Goal: Obtain resource: Download file/media

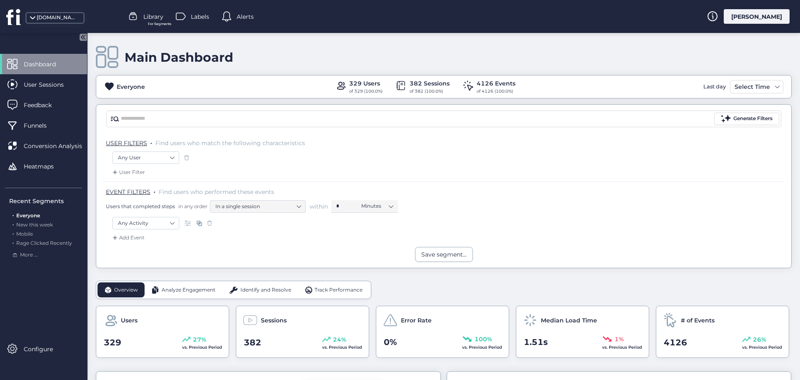
scroll to position [125, 0]
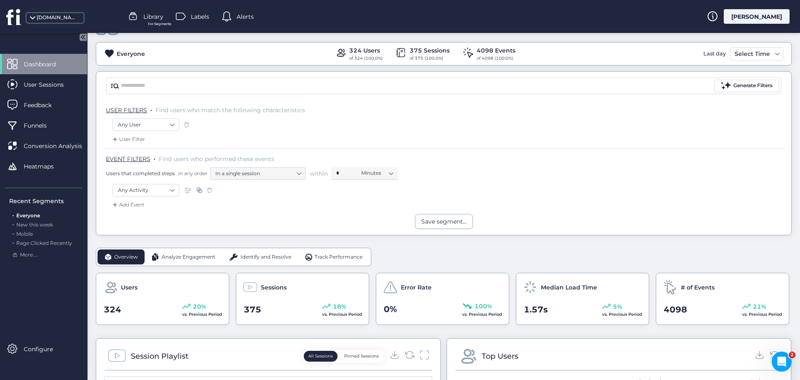
scroll to position [125, 0]
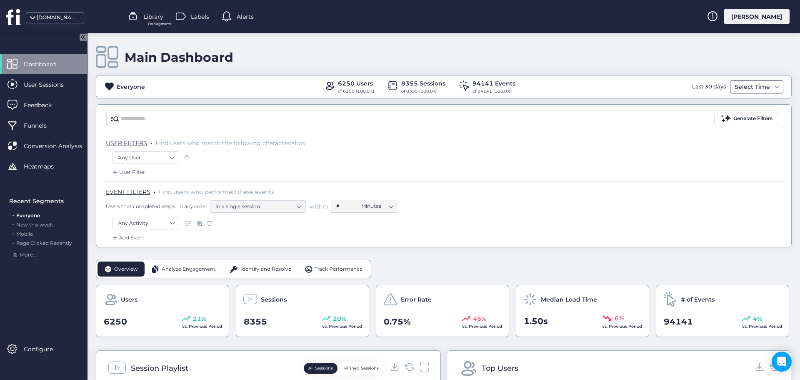
click at [751, 89] on div "Select Time" at bounding box center [753, 87] width 40 height 10
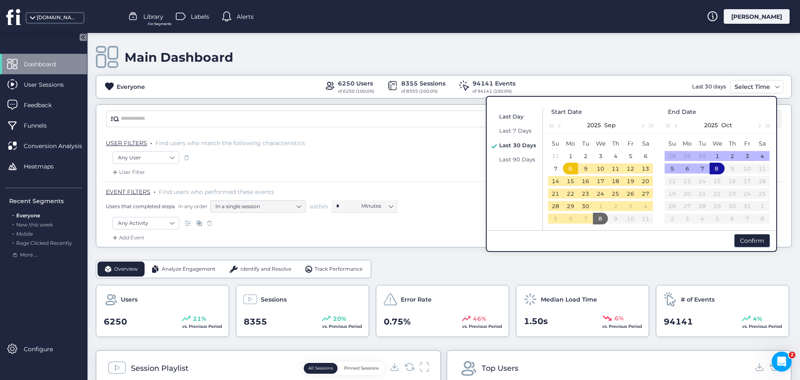
click at [512, 116] on span "Last Day" at bounding box center [511, 116] width 24 height 7
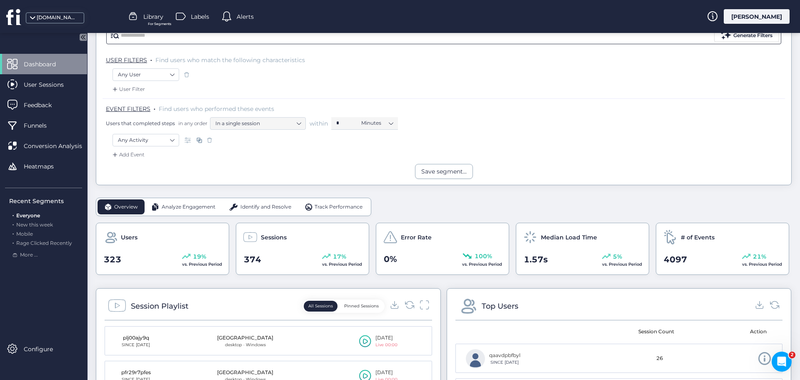
scroll to position [83, 0]
drag, startPoint x: 172, startPoint y: 205, endPoint x: 193, endPoint y: 212, distance: 22.2
click at [172, 204] on span "Analyze Engagement" at bounding box center [189, 207] width 54 height 8
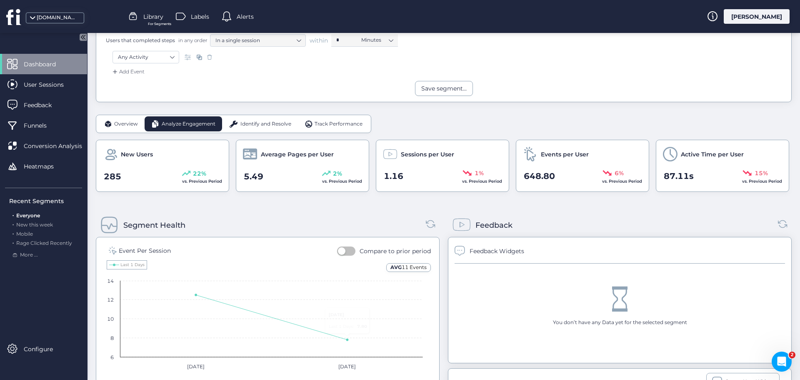
scroll to position [167, 0]
click at [251, 123] on span "Identify and Resolve" at bounding box center [266, 123] width 51 height 8
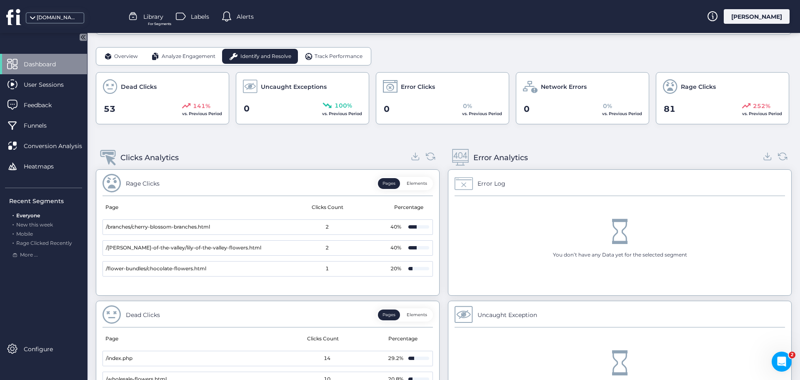
scroll to position [233, 0]
click at [410, 160] on icon at bounding box center [415, 156] width 11 height 11
click at [326, 58] on span "Track Performance" at bounding box center [339, 57] width 48 height 8
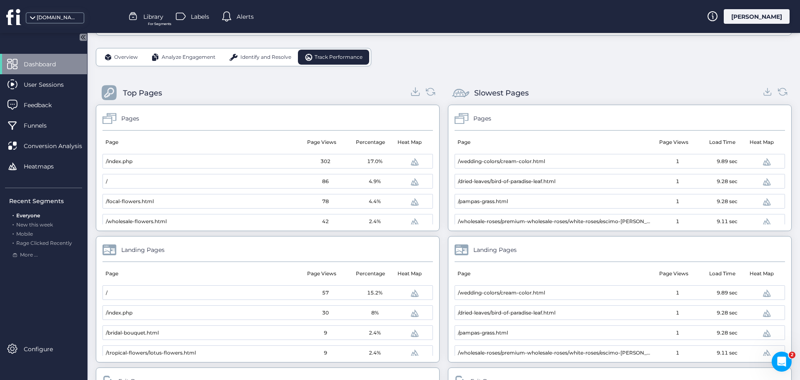
click at [416, 93] on icon at bounding box center [416, 90] width 0 height 5
click at [762, 95] on icon at bounding box center [767, 91] width 11 height 11
